Goal: Transaction & Acquisition: Purchase product/service

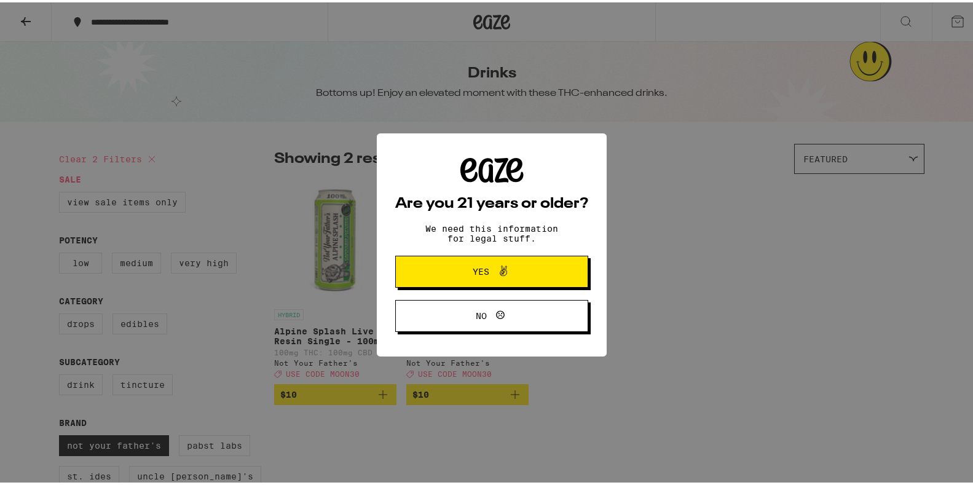
click at [521, 268] on span "Yes" at bounding box center [491, 269] width 93 height 16
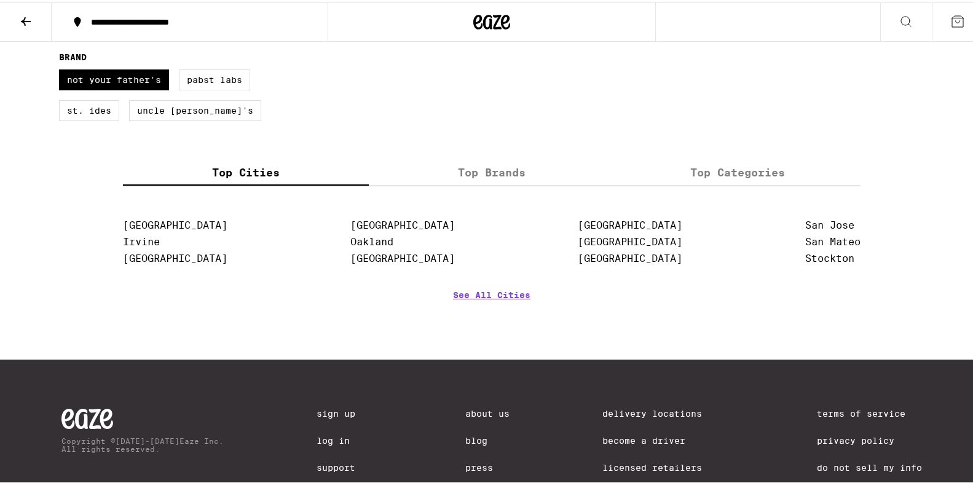
scroll to position [369, 0]
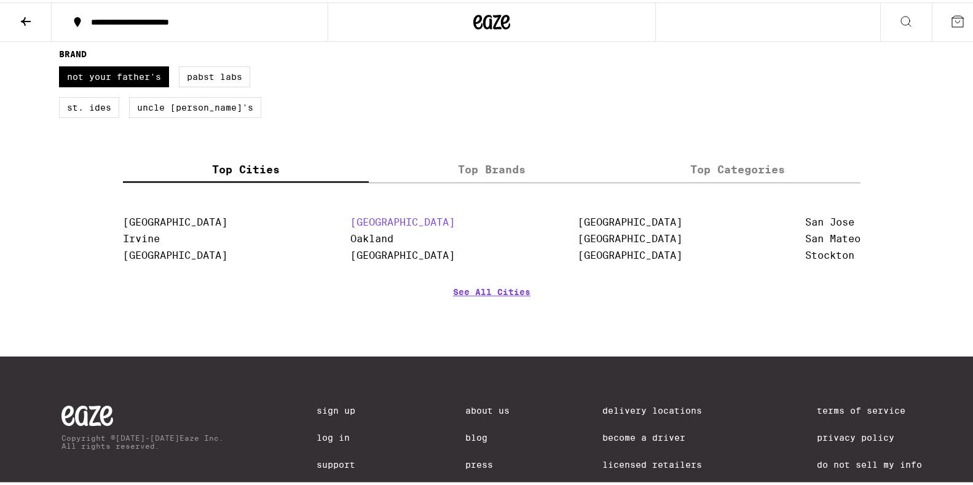
click at [371, 226] on link "[GEOGRAPHIC_DATA]" at bounding box center [402, 220] width 105 height 12
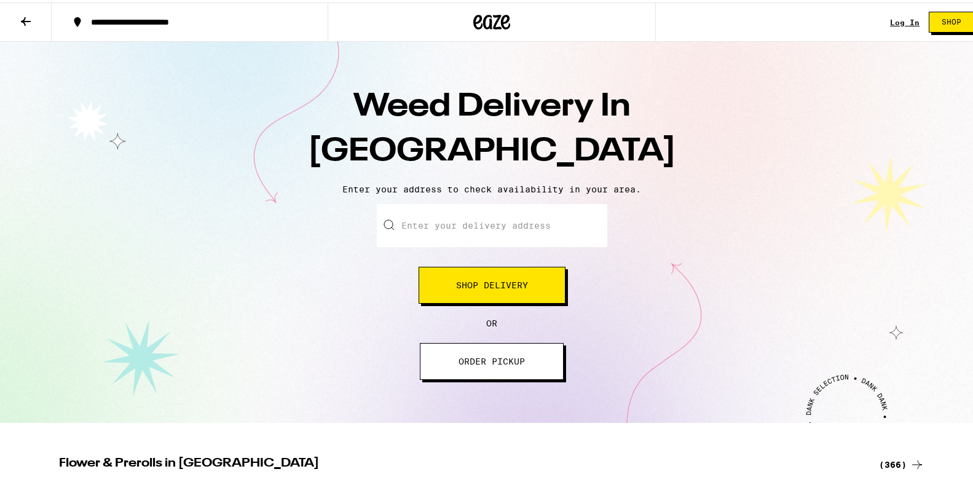
click at [491, 363] on span "ORDER PICKUP" at bounding box center [492, 359] width 66 height 9
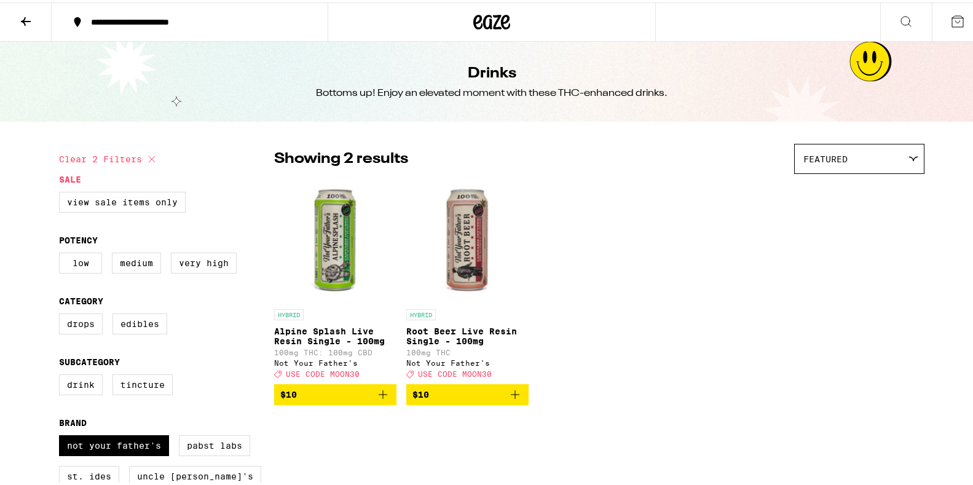
click at [474, 240] on img "Open page for Root Beer Live Resin Single - 100mg from Not Your Father's" at bounding box center [467, 239] width 122 height 123
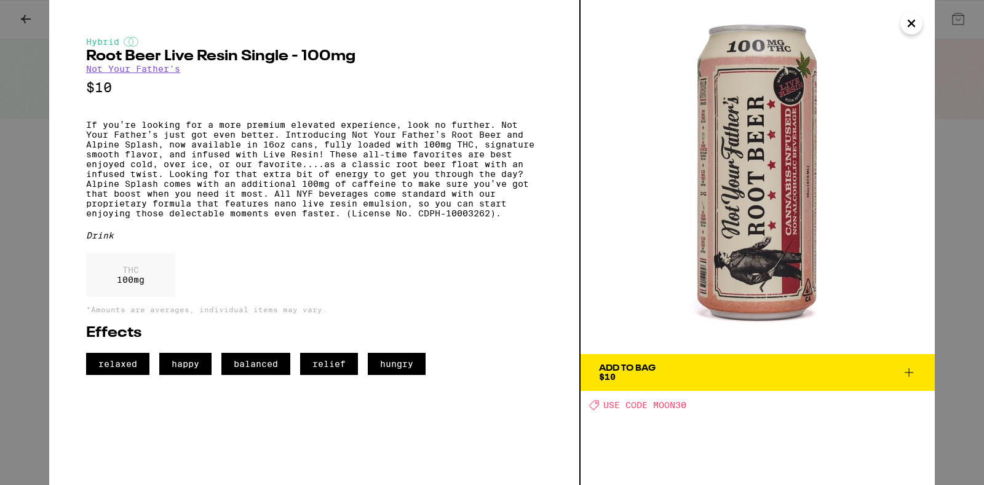
click at [911, 21] on icon "Close" at bounding box center [911, 23] width 15 height 18
